Goal: Navigation & Orientation: Find specific page/section

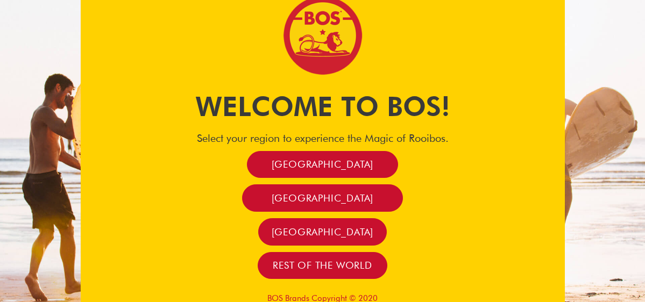
scroll to position [16, 0]
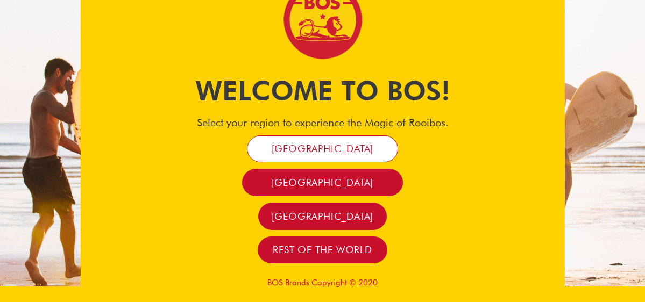
click at [301, 146] on span "[GEOGRAPHIC_DATA]" at bounding box center [323, 149] width 102 height 12
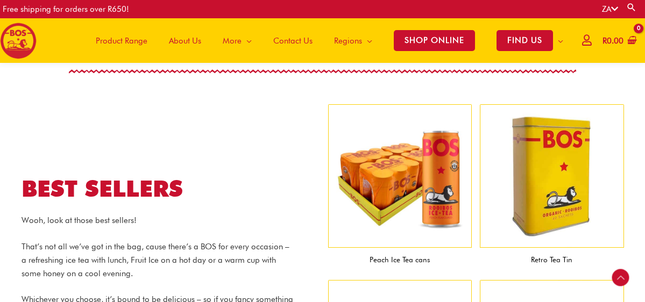
scroll to position [1009, 0]
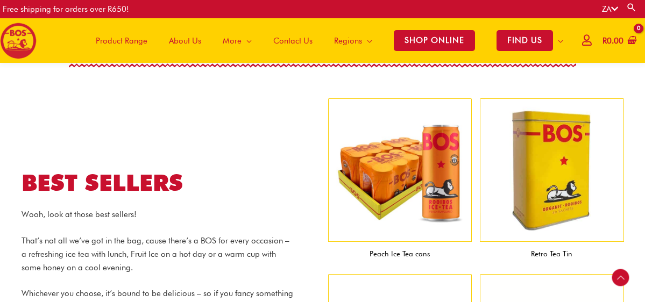
click at [185, 41] on span "About Us" at bounding box center [185, 41] width 32 height 32
